Goal: Task Accomplishment & Management: Complete application form

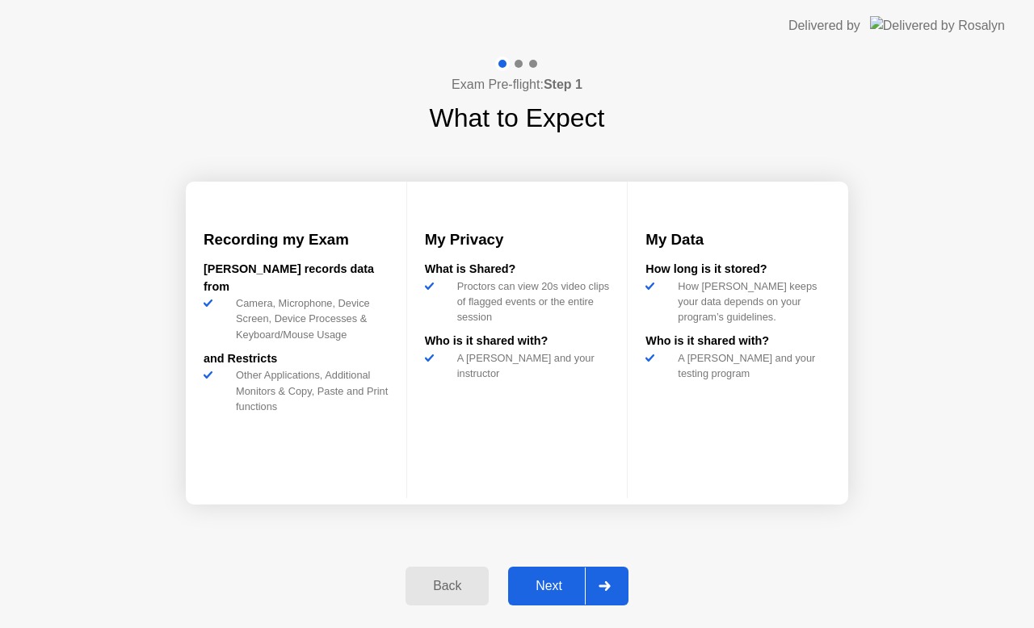
click at [557, 580] on div "Next" at bounding box center [549, 586] width 72 height 15
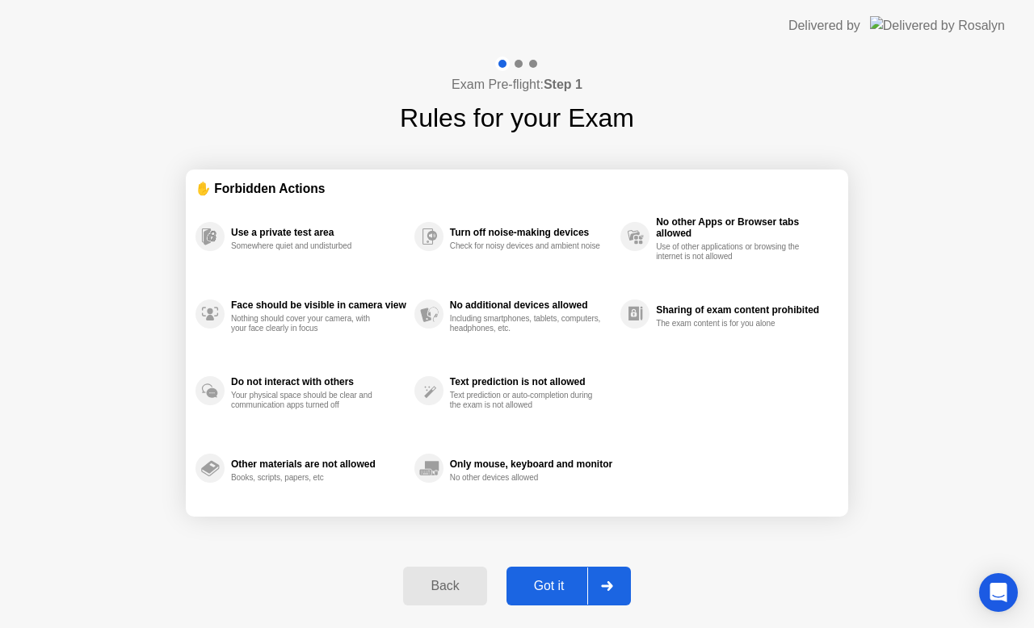
click at [554, 584] on div "Got it" at bounding box center [549, 586] width 76 height 15
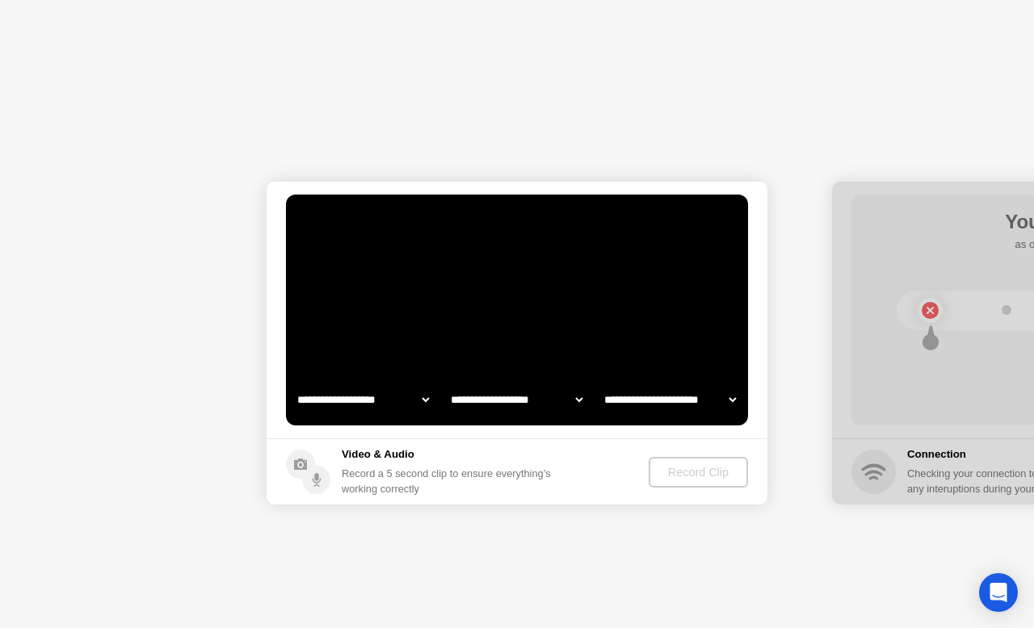
select select "**********"
select select "*******"
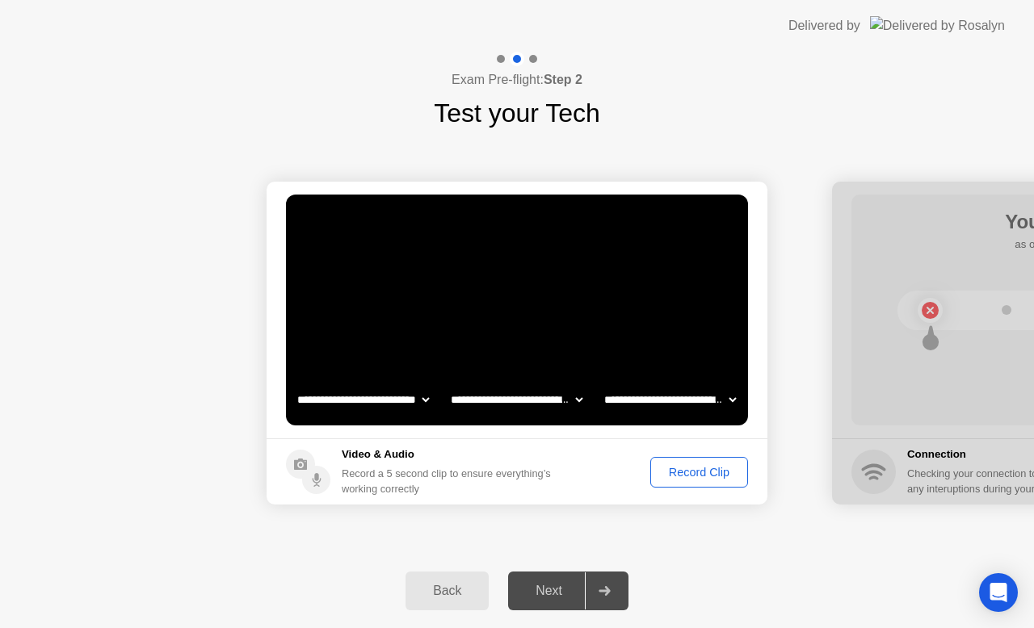
click at [699, 475] on div "Record Clip" at bounding box center [699, 472] width 86 height 13
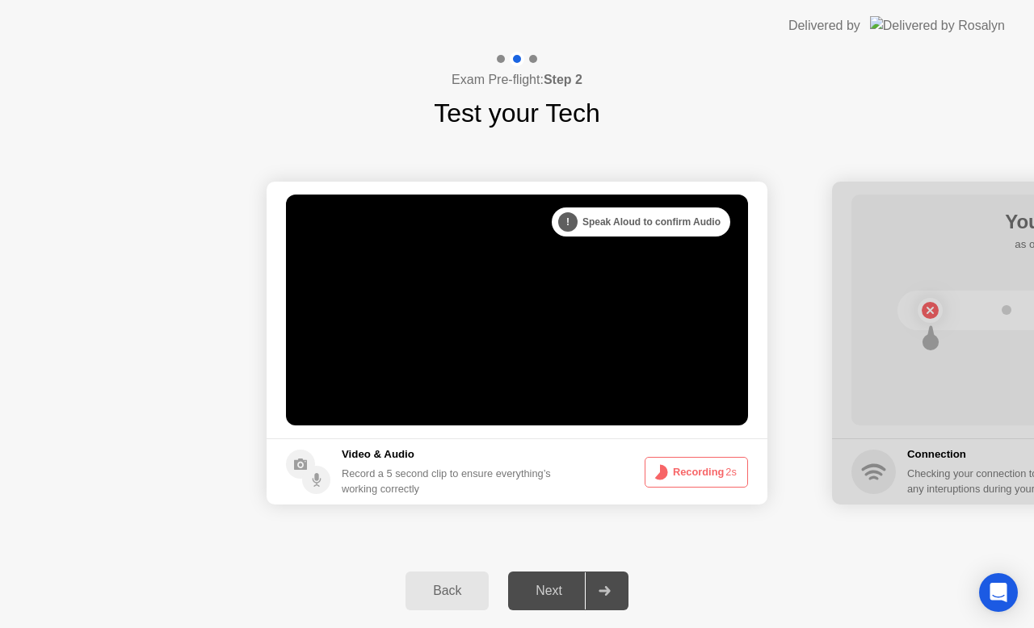
click at [556, 584] on div "Next" at bounding box center [549, 591] width 72 height 15
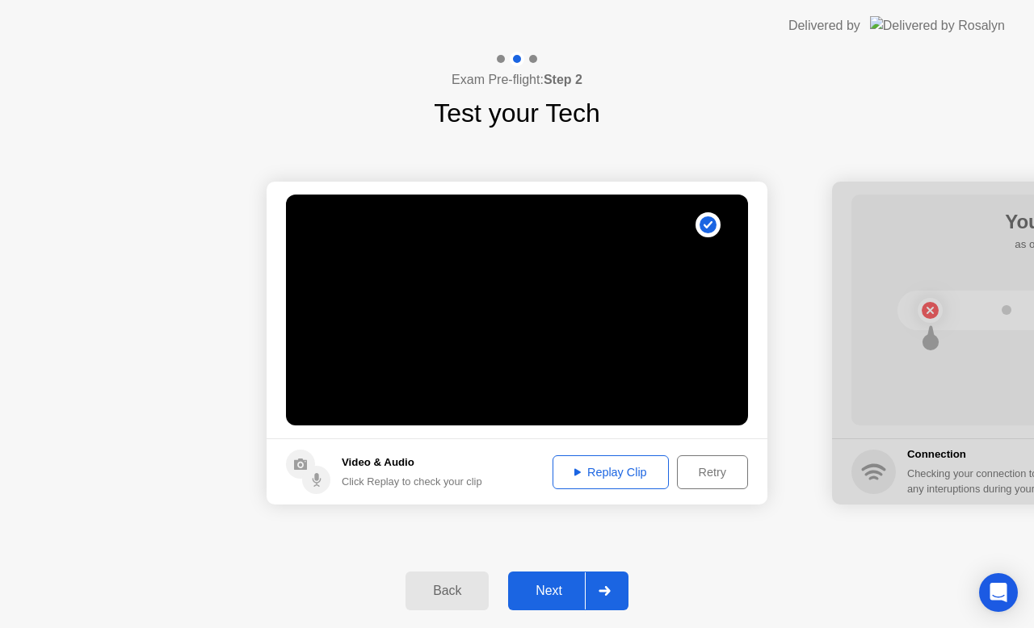
click at [608, 475] on div "Replay Clip" at bounding box center [610, 472] width 105 height 13
click at [554, 590] on div "Next" at bounding box center [549, 591] width 72 height 15
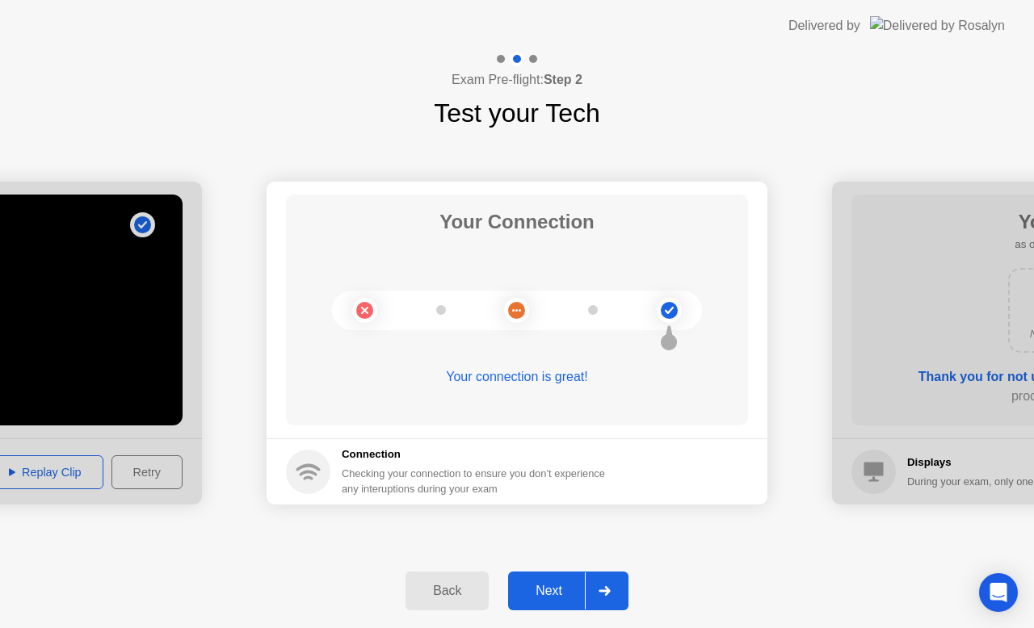
click at [555, 591] on div "Next" at bounding box center [549, 591] width 72 height 15
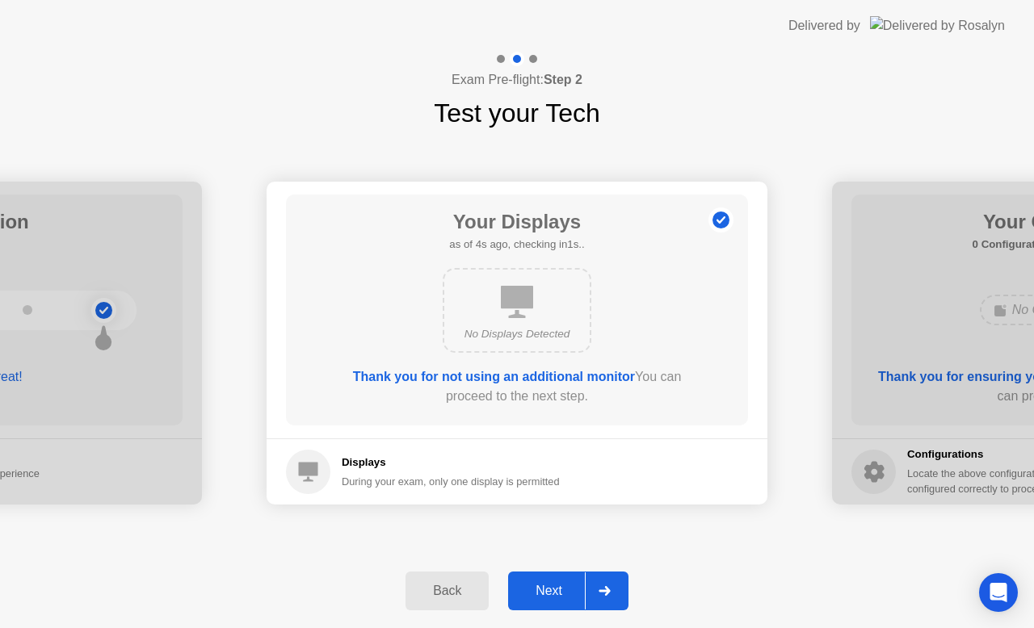
click at [555, 596] on div "Next" at bounding box center [549, 591] width 72 height 15
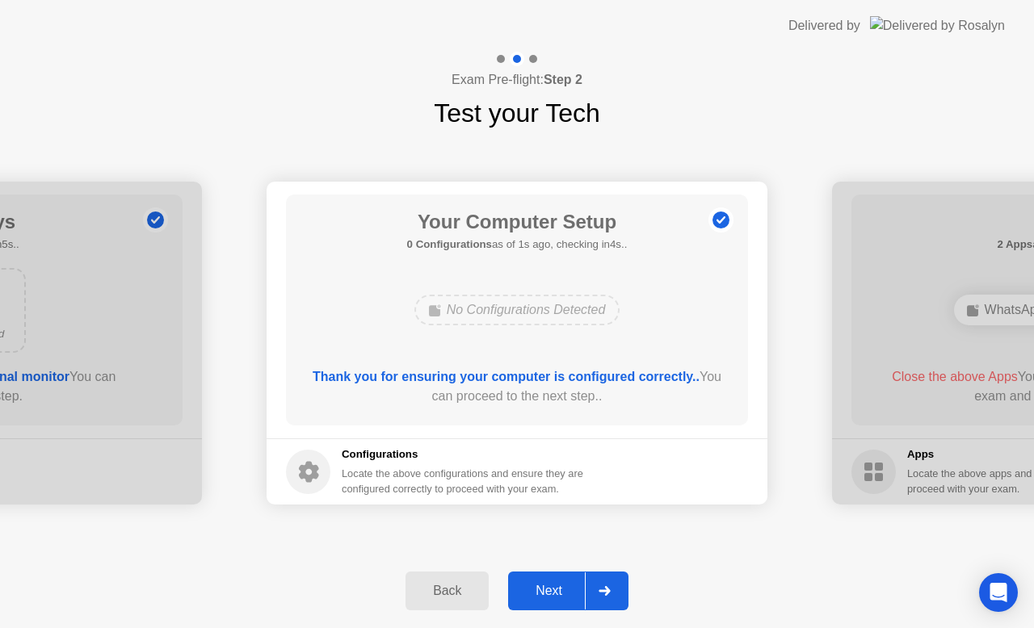
click at [552, 588] on div "Next" at bounding box center [549, 591] width 72 height 15
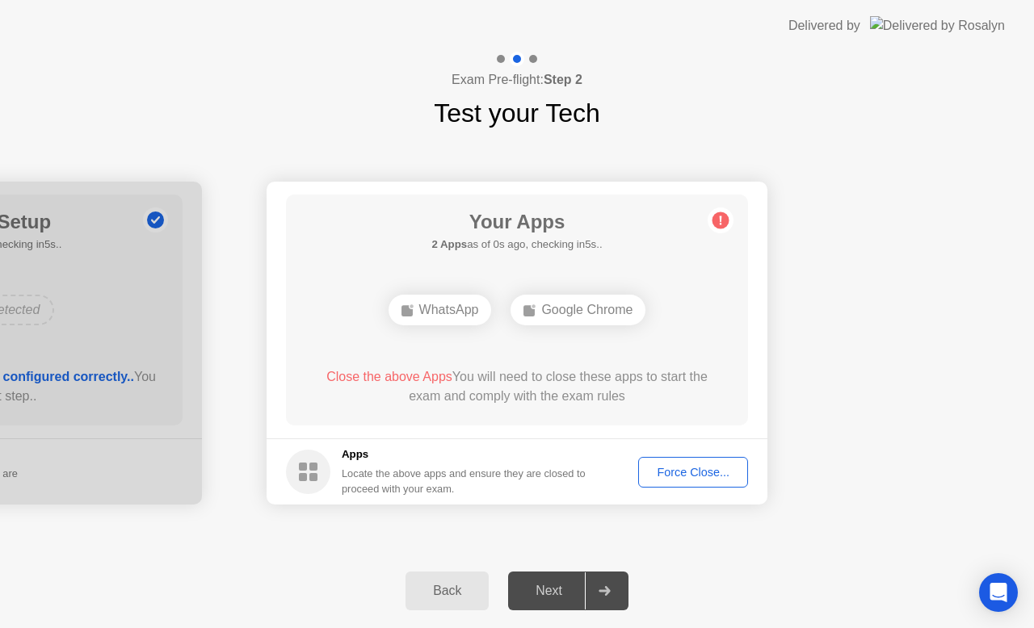
click at [693, 472] on div "Force Close..." at bounding box center [693, 472] width 99 height 13
click at [699, 473] on div "Force Close..." at bounding box center [693, 472] width 99 height 13
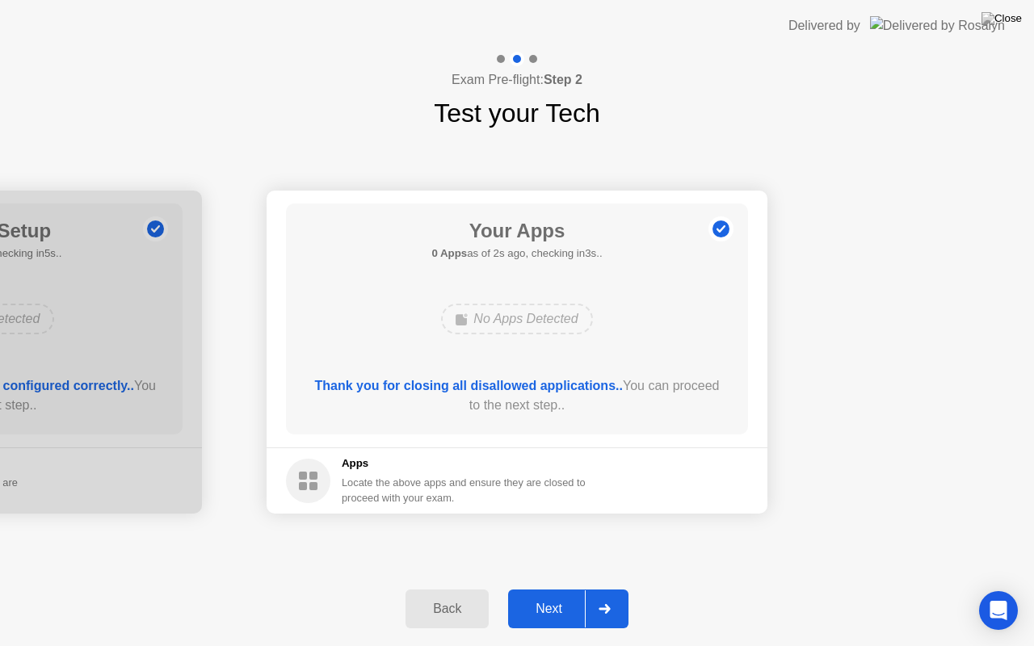
click at [555, 615] on div "Next" at bounding box center [549, 609] width 72 height 15
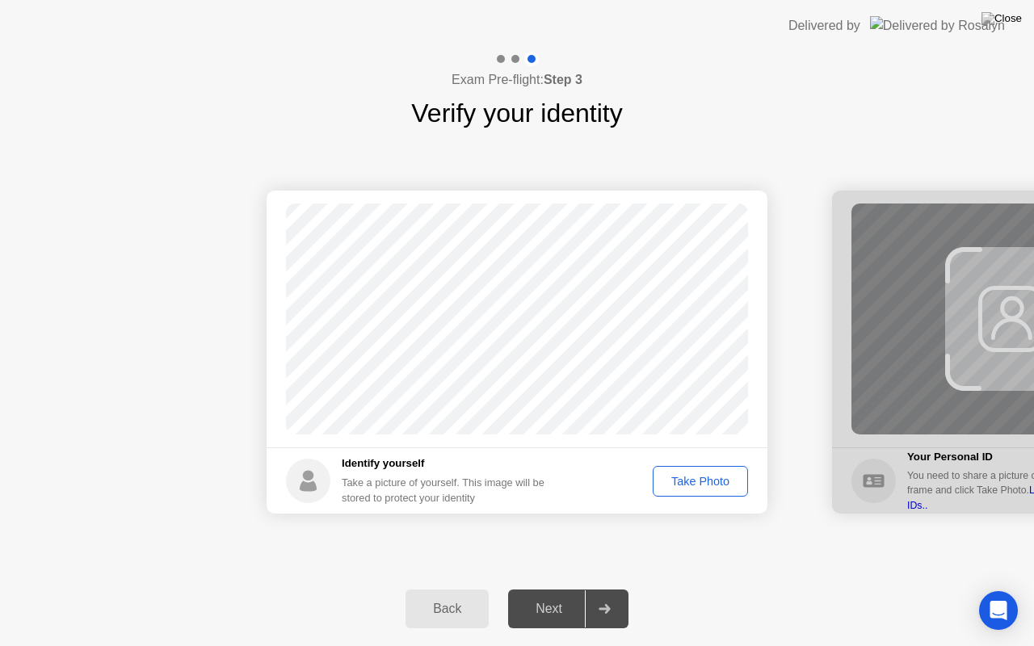
click at [709, 481] on div "Take Photo" at bounding box center [700, 481] width 84 height 13
click at [551, 610] on div "Next" at bounding box center [549, 609] width 72 height 15
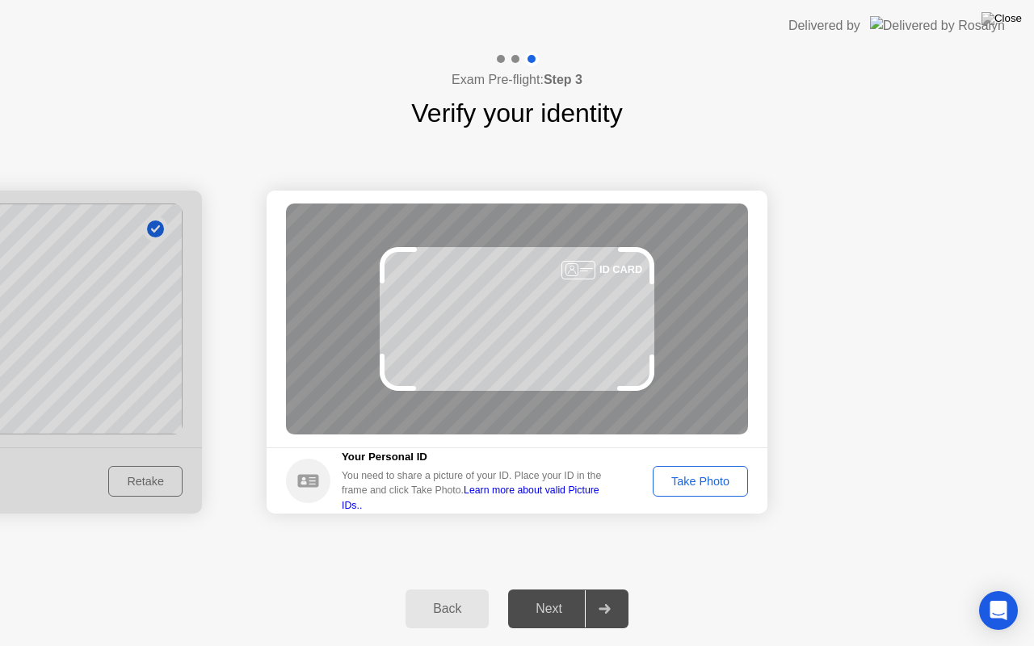
click at [696, 485] on div "Take Photo" at bounding box center [700, 481] width 84 height 13
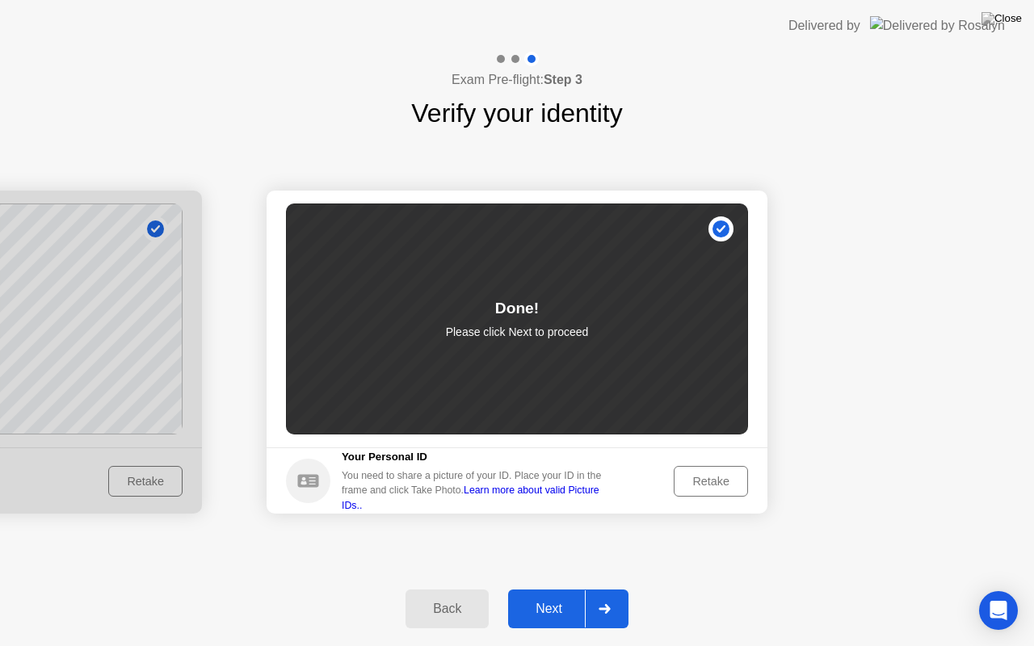
click at [544, 608] on div "Next" at bounding box center [549, 609] width 72 height 15
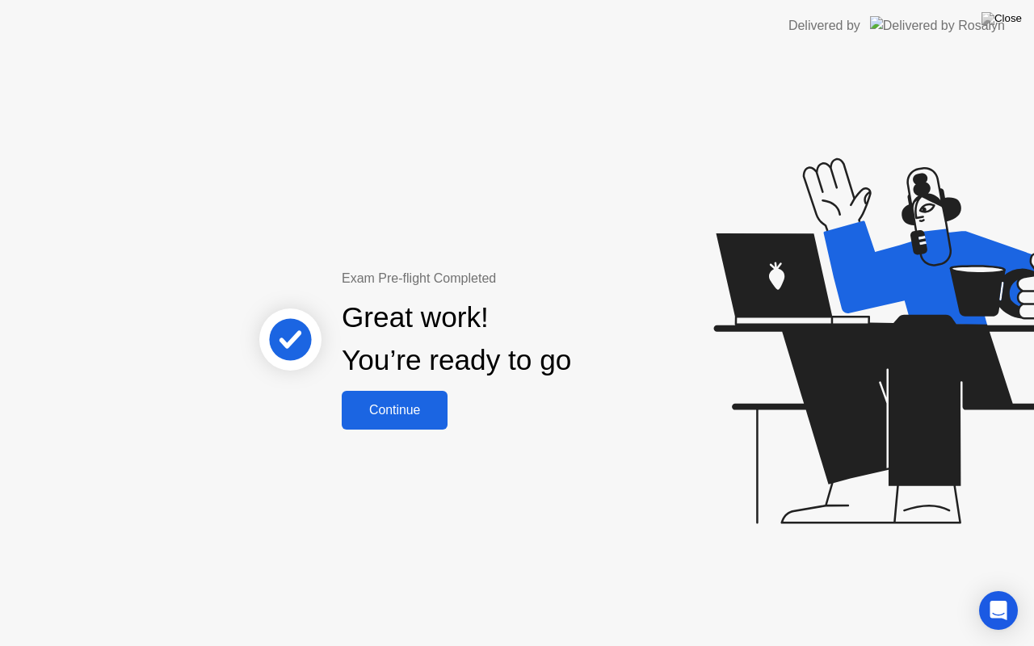
click at [401, 413] on div "Continue" at bounding box center [394, 410] width 96 height 15
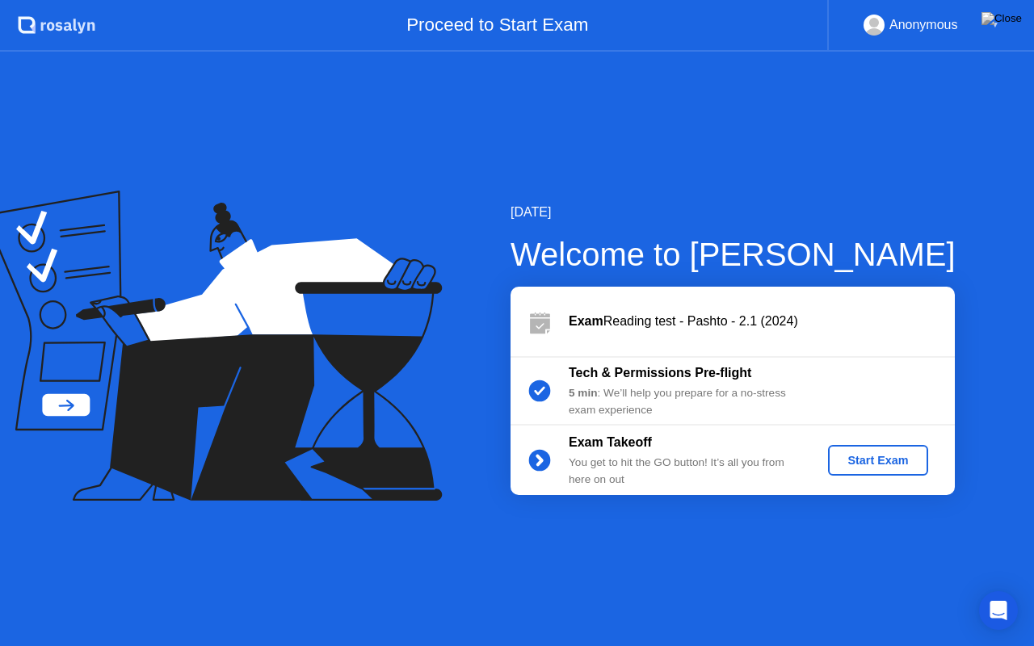
click at [888, 462] on div "Start Exam" at bounding box center [877, 460] width 86 height 13
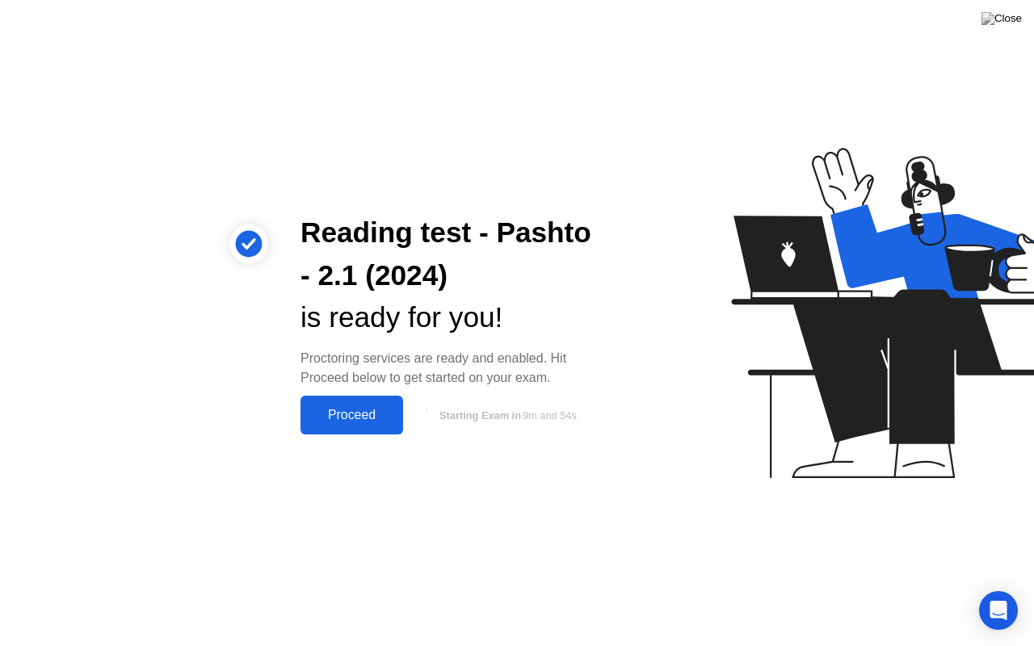
click at [352, 412] on div "Proceed" at bounding box center [351, 415] width 93 height 15
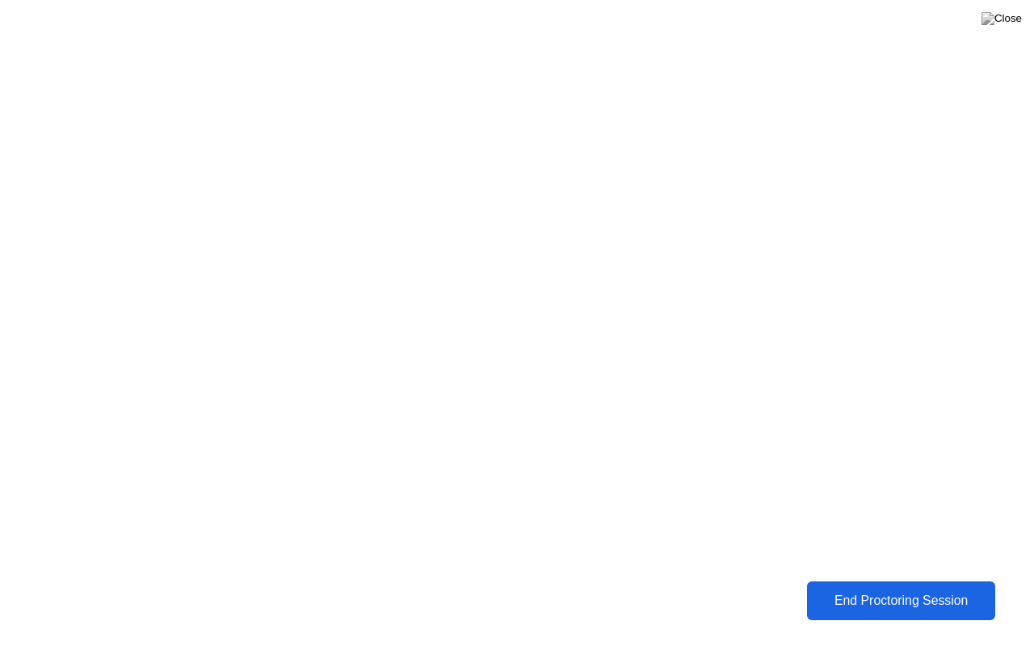
click at [905, 601] on div "End Proctoring Session" at bounding box center [900, 601] width 179 height 15
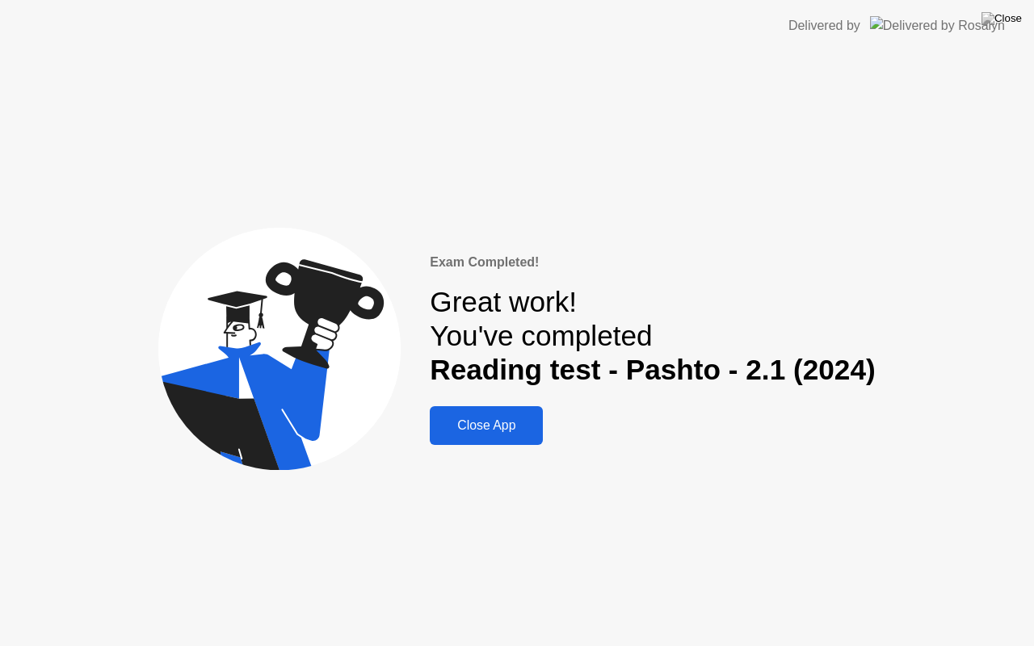
click at [504, 429] on div "Close App" at bounding box center [485, 425] width 103 height 15
